Goal: Find contact information: Find contact information

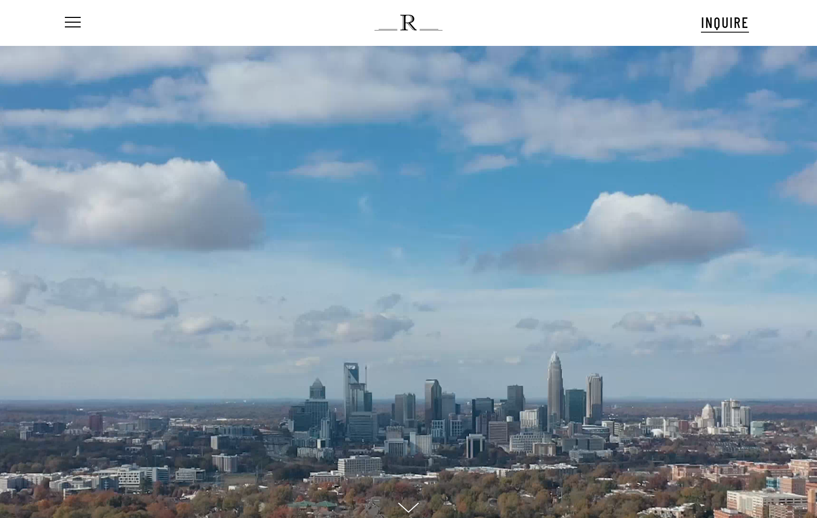
scroll to position [11, 47]
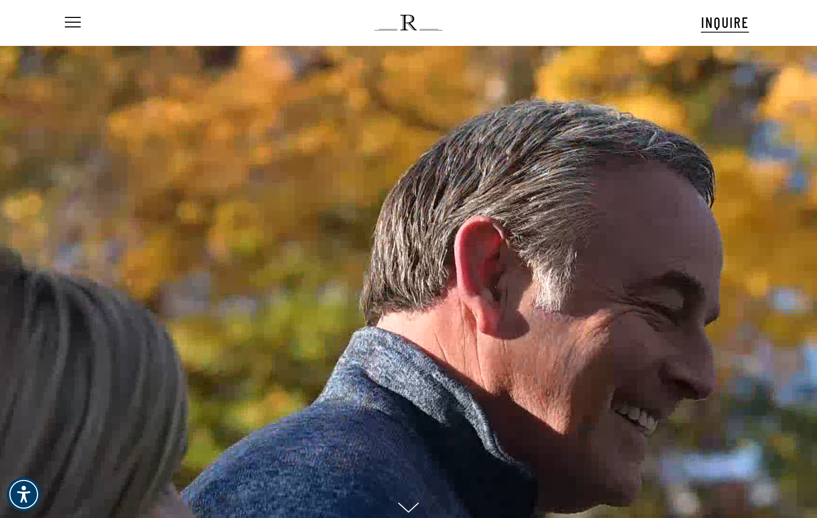
click at [725, 25] on span "INQUIRE" at bounding box center [725, 22] width 48 height 18
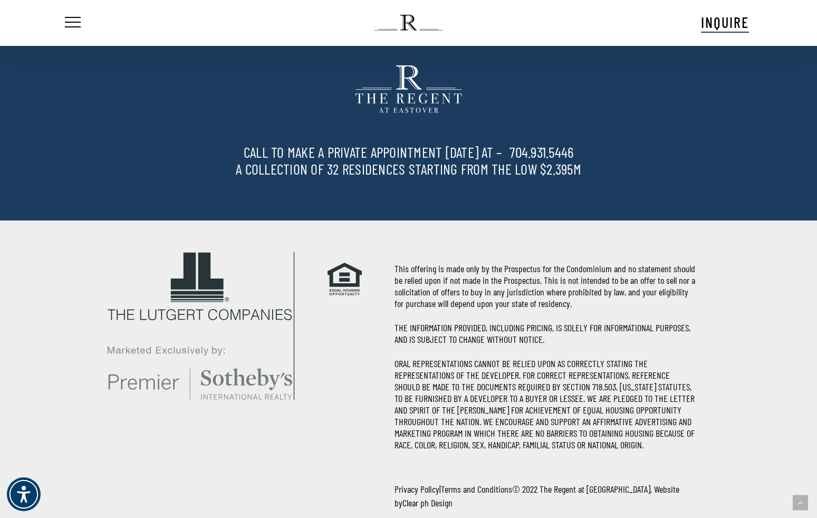
scroll to position [2971, 0]
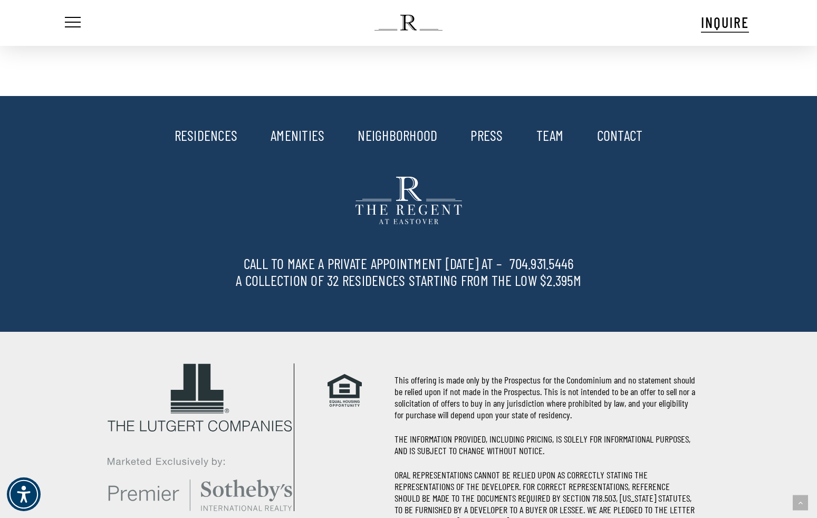
scroll to position [1280, 0]
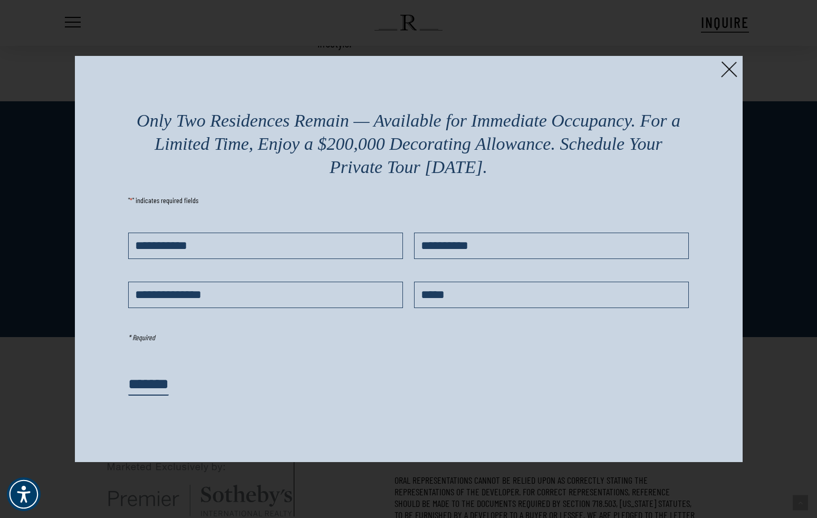
click at [728, 60] on div "Only Two Residences Remain — Available for Immediate Occupancy. For a Limited T…" at bounding box center [408, 259] width 667 height 406
click at [728, 65] on img at bounding box center [729, 69] width 16 height 16
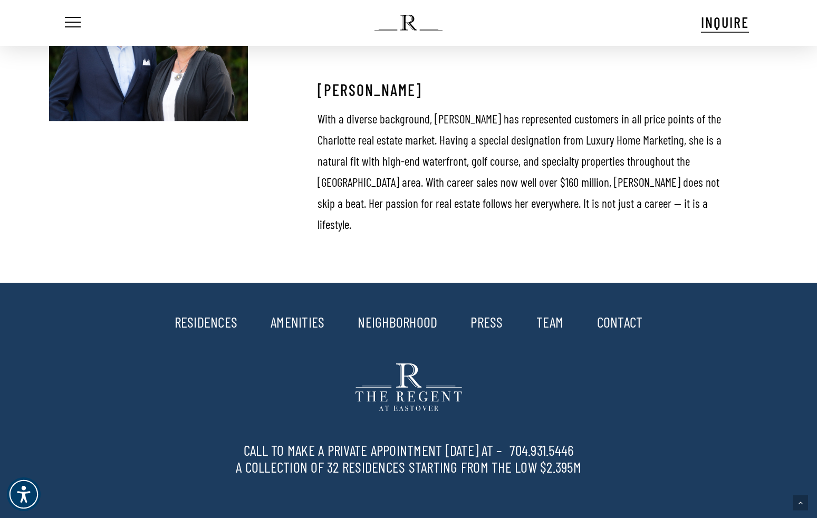
scroll to position [1096, 0]
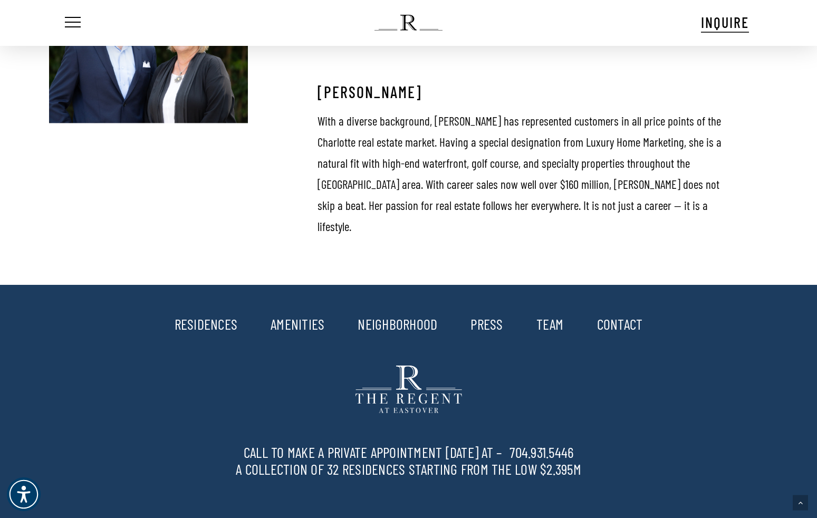
click at [621, 315] on link "CONTACT" at bounding box center [620, 324] width 46 height 18
